Goal: Navigation & Orientation: Find specific page/section

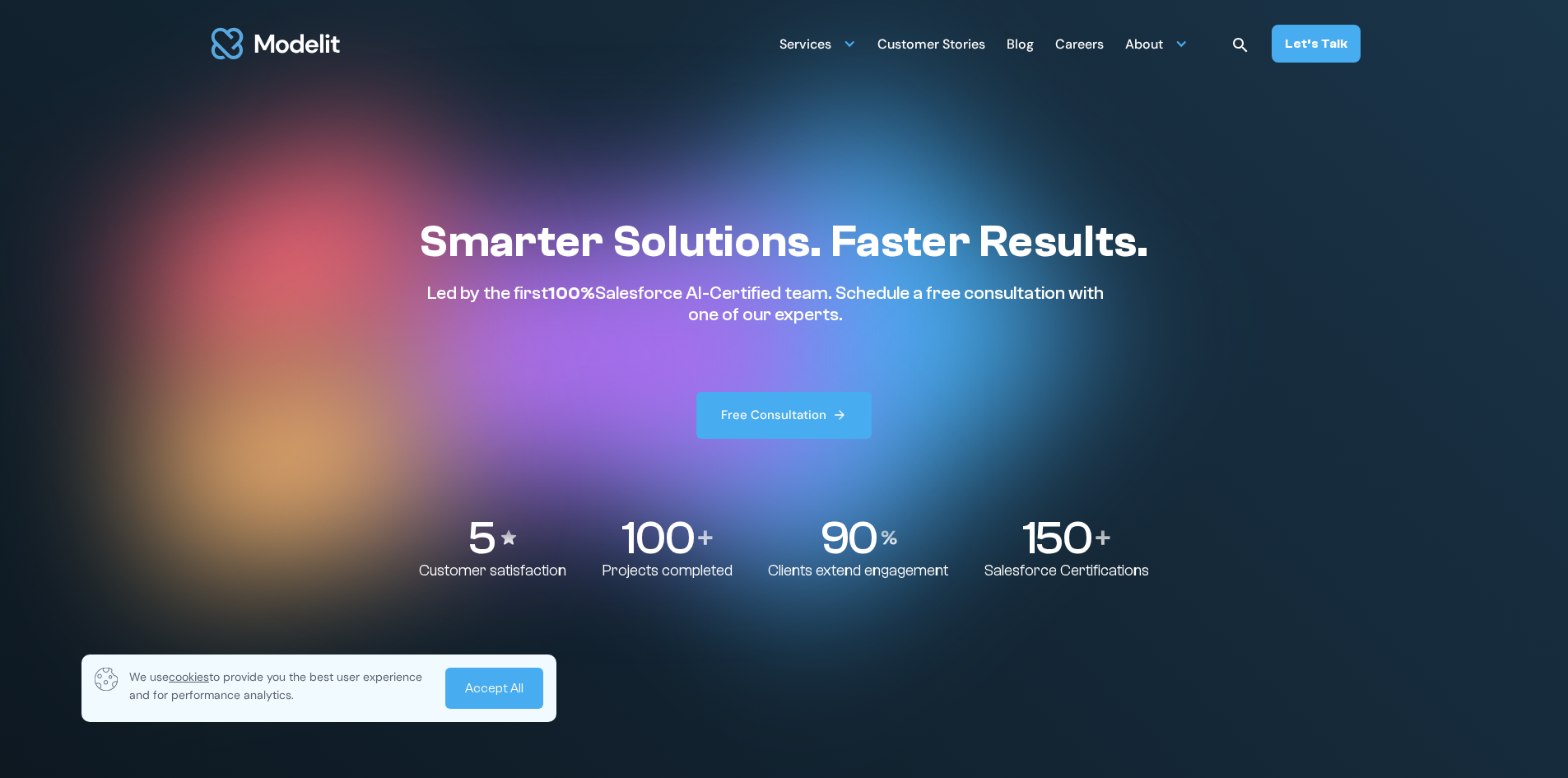
click at [1088, 51] on div "Careers" at bounding box center [1080, 45] width 49 height 32
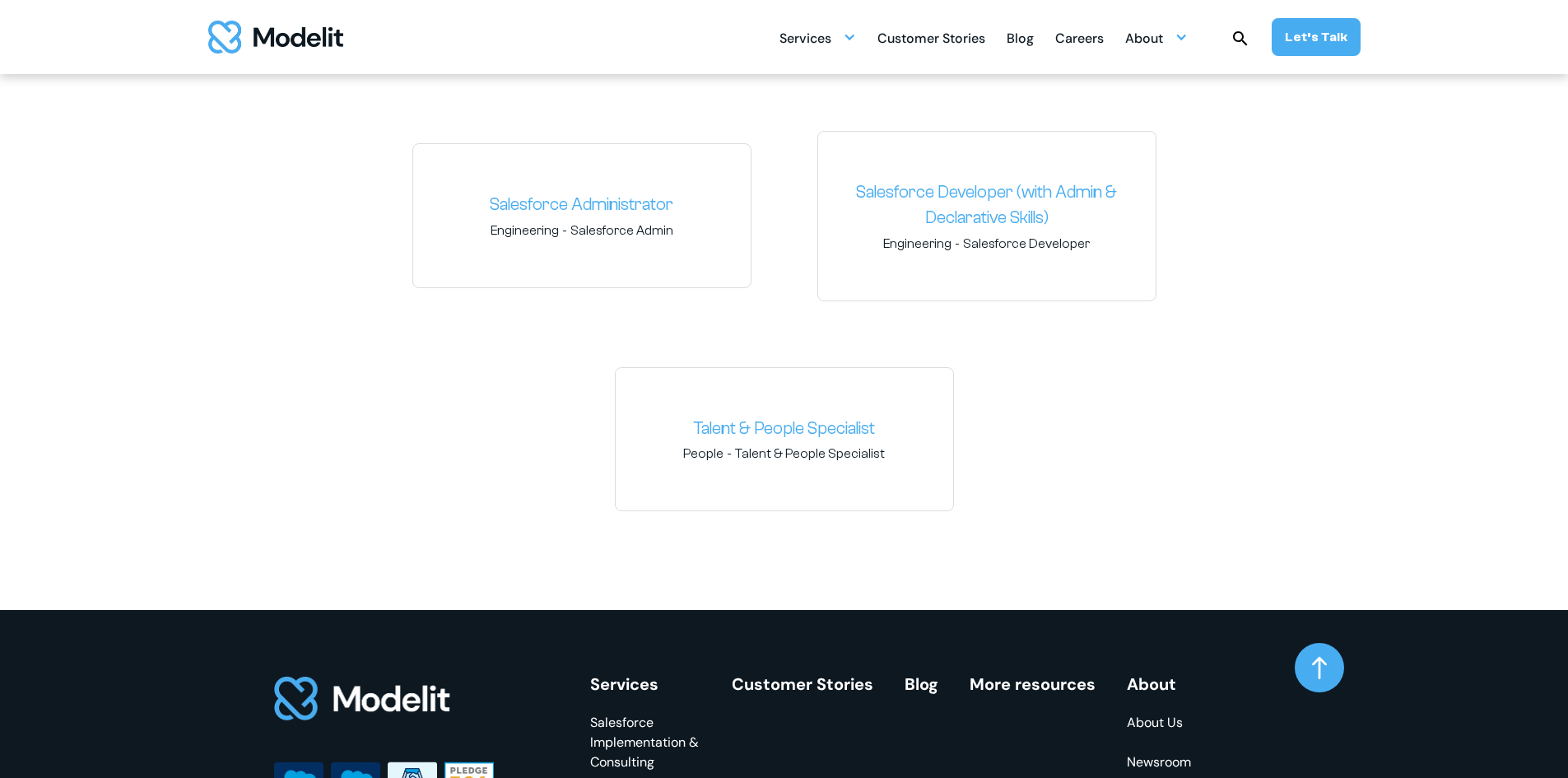
scroll to position [2551, 0]
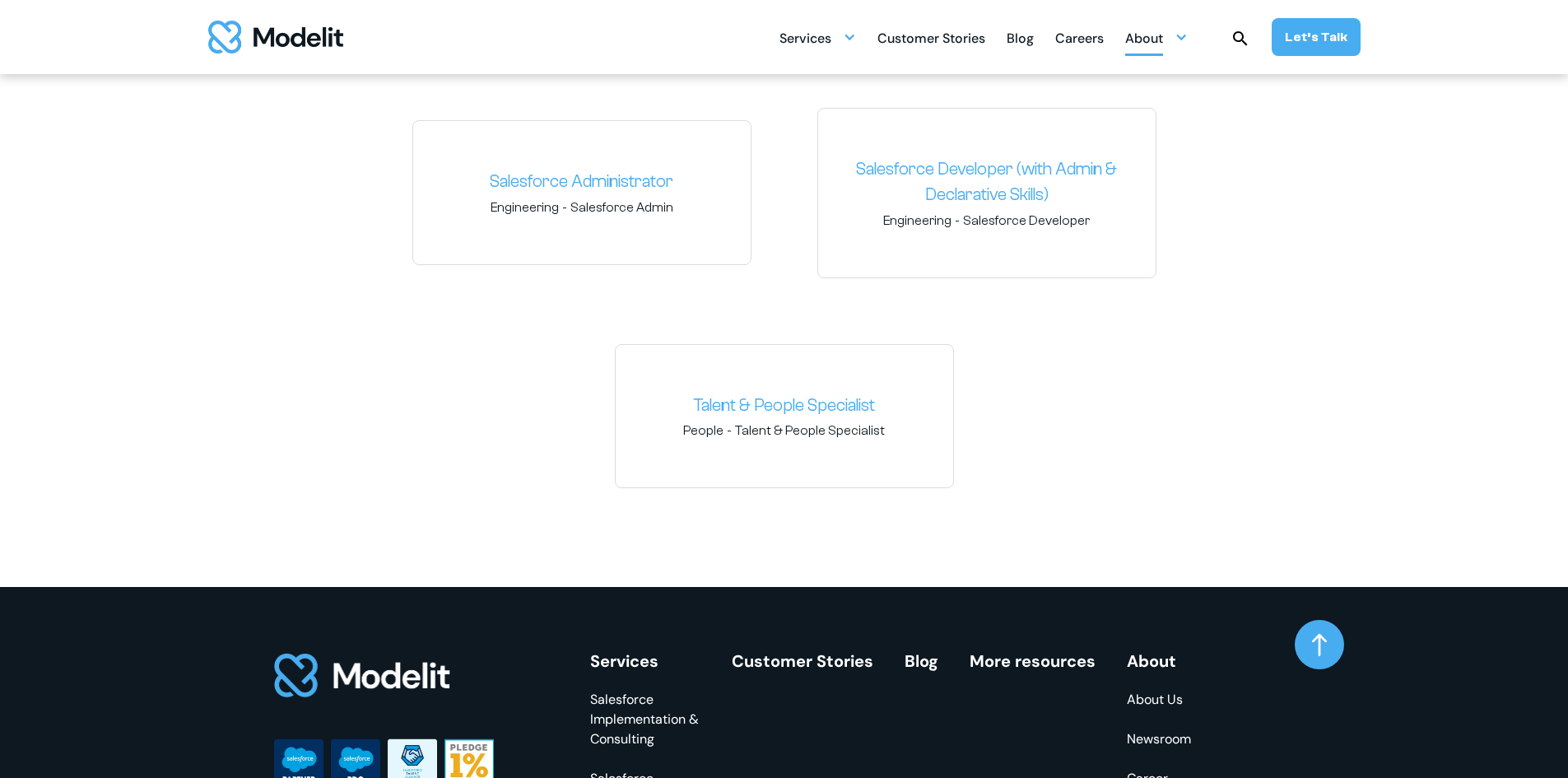
click at [1174, 29] on div "About" at bounding box center [1157, 37] width 62 height 32
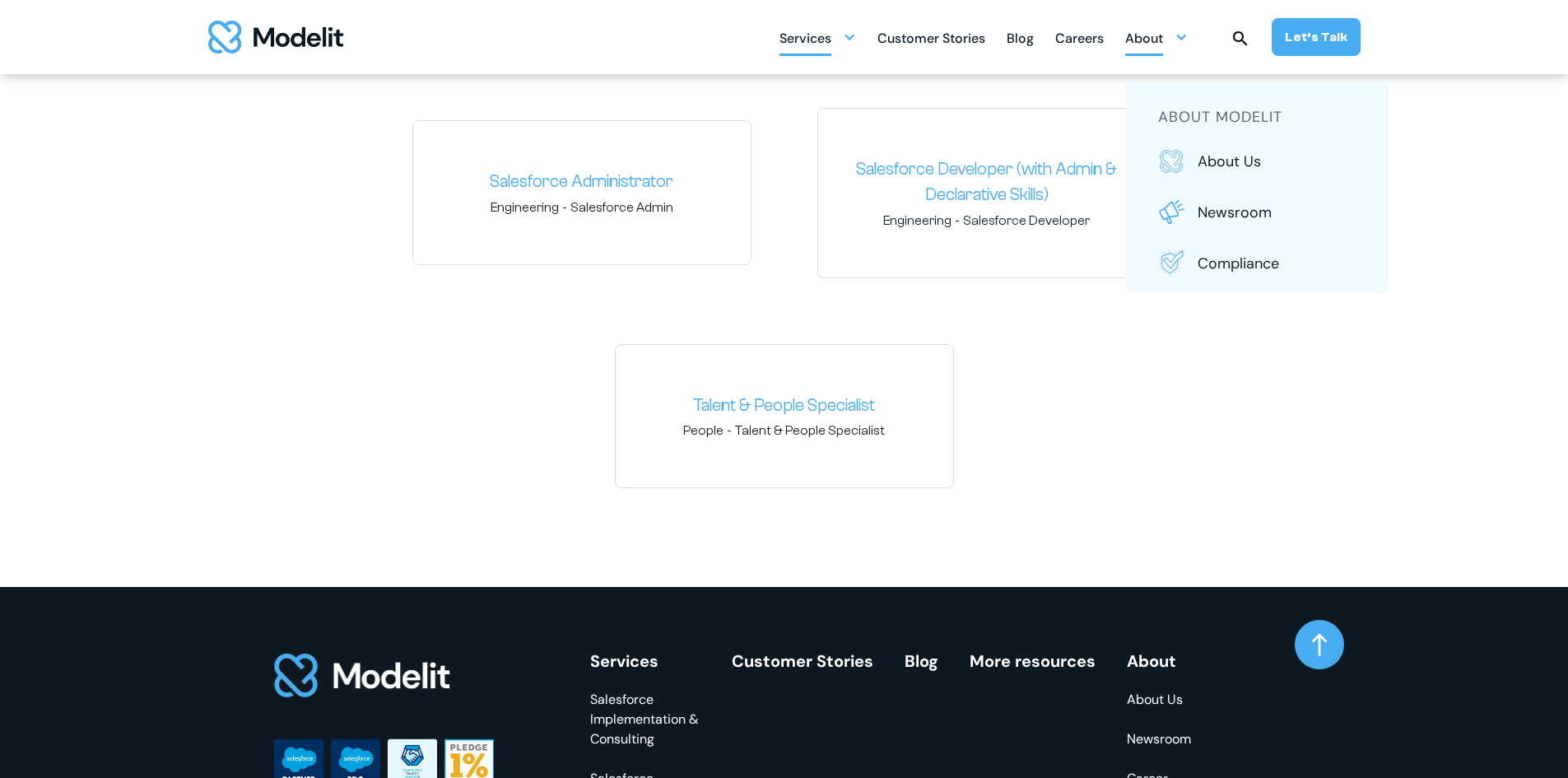
click at [856, 29] on div "Services" at bounding box center [817, 37] width 77 height 32
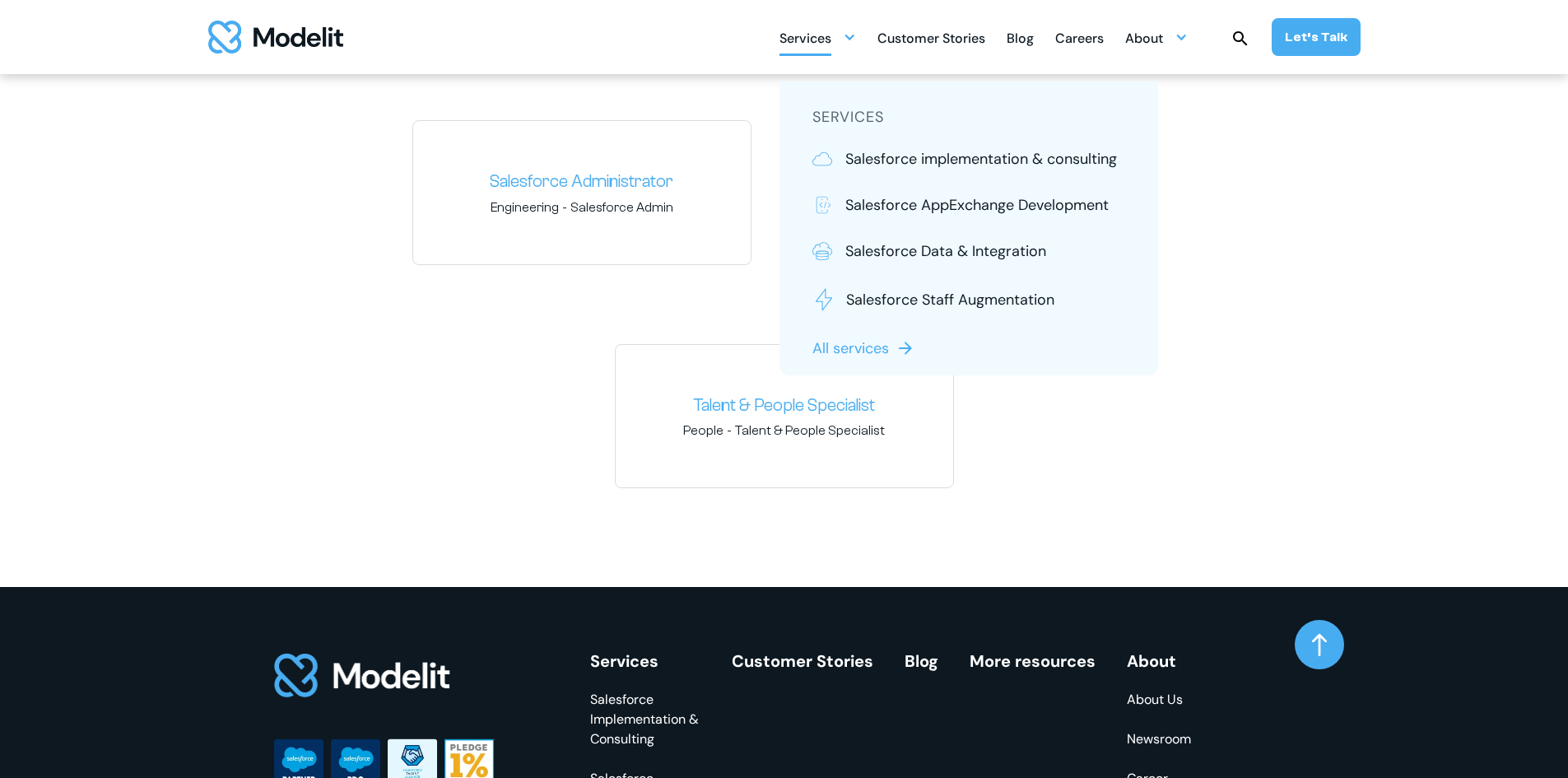
click at [864, 341] on p "All services" at bounding box center [850, 348] width 77 height 21
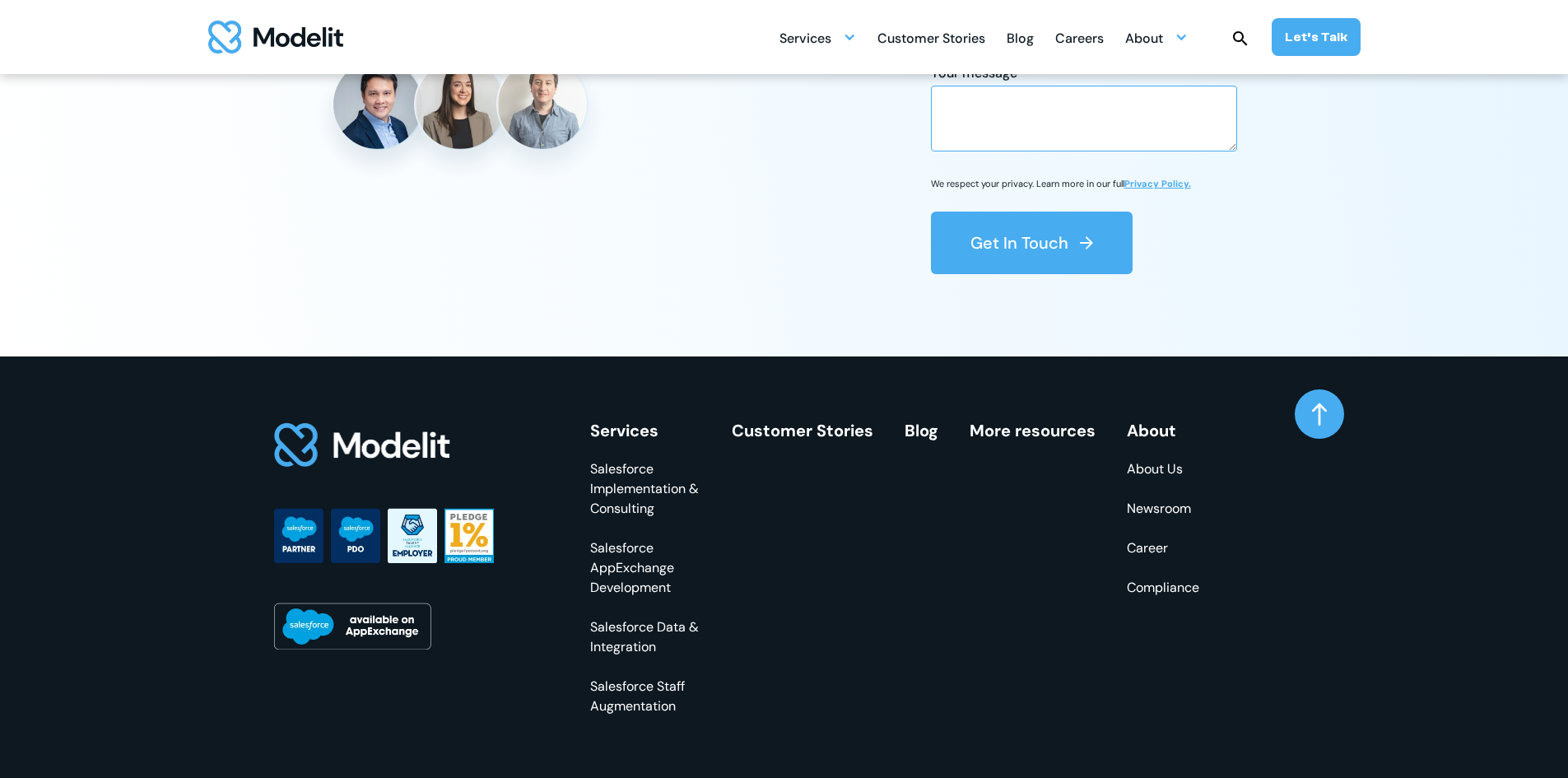
scroll to position [4056, 0]
